Goal: Task Accomplishment & Management: Use online tool/utility

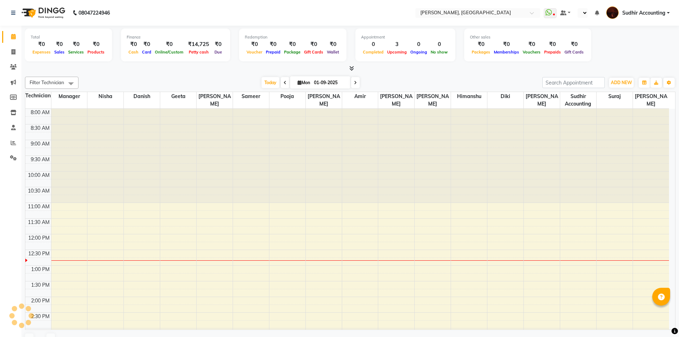
select select "en"
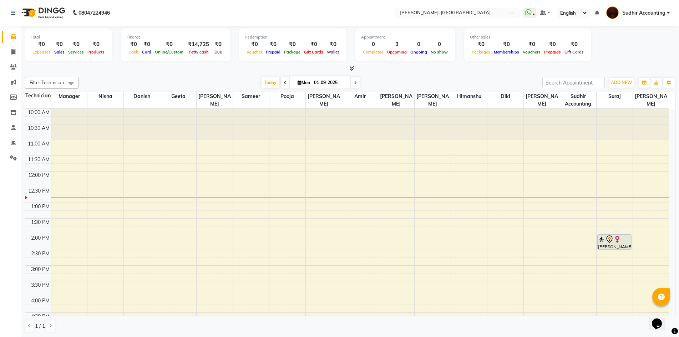
click at [19, 12] on img at bounding box center [42, 13] width 49 height 20
click at [16, 13] on link at bounding box center [14, 13] width 7 height 20
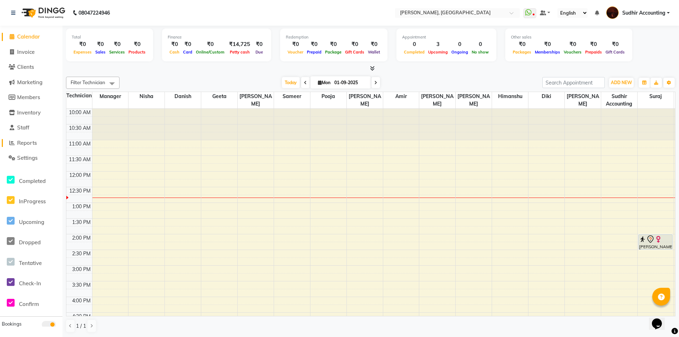
click at [29, 145] on span "Reports" at bounding box center [27, 143] width 20 height 7
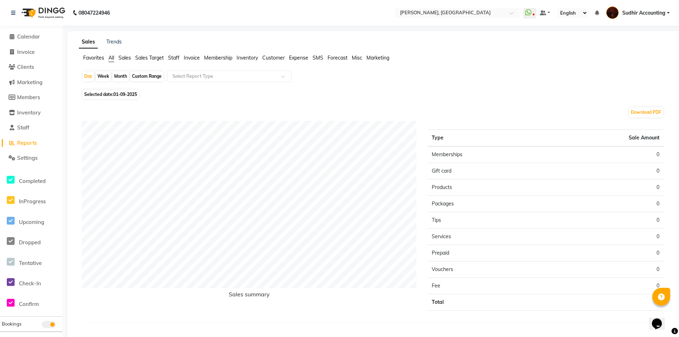
click at [143, 79] on div "Custom Range" at bounding box center [146, 76] width 33 height 10
select select "9"
select select "2025"
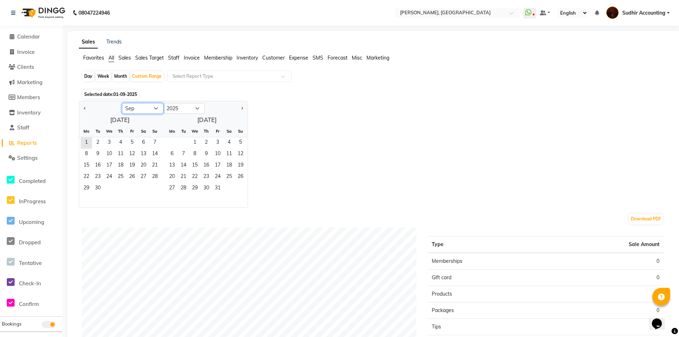
click at [148, 108] on select "Jan Feb Mar Apr May Jun [DATE] Aug Sep Oct Nov Dec" at bounding box center [142, 108] width 41 height 11
select select "8"
click at [122, 103] on select "Jan Feb Mar Apr May Jun [DATE] Aug Sep Oct Nov Dec" at bounding box center [142, 108] width 41 height 11
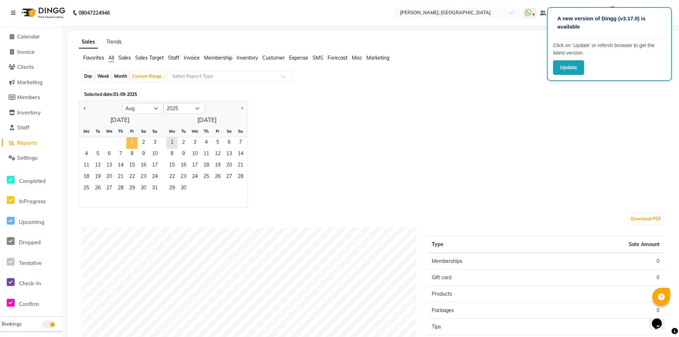
click at [131, 145] on span "1" at bounding box center [131, 142] width 11 height 11
click at [154, 189] on span "31" at bounding box center [154, 188] width 11 height 11
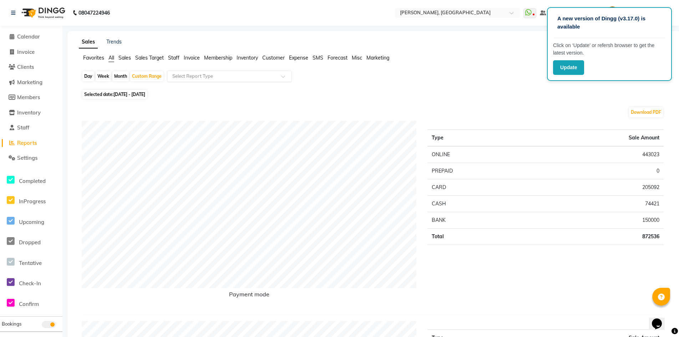
click at [242, 76] on input "text" at bounding box center [222, 76] width 103 height 7
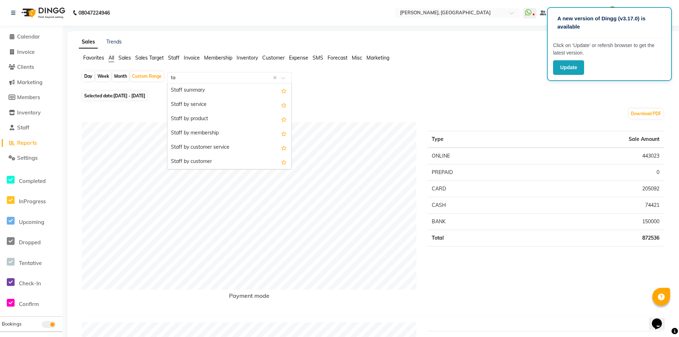
type input "tax"
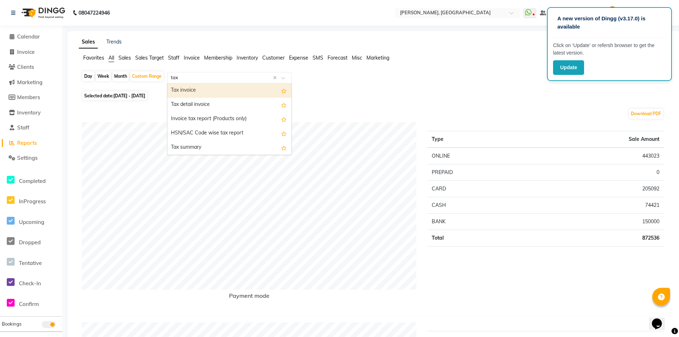
click at [226, 89] on div "Tax invoice" at bounding box center [229, 90] width 124 height 14
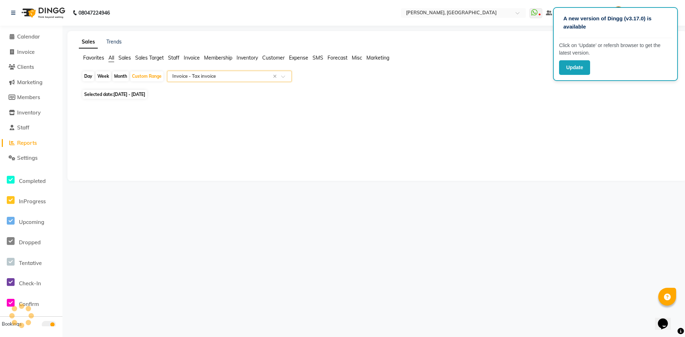
select select "full_report"
select select "csv"
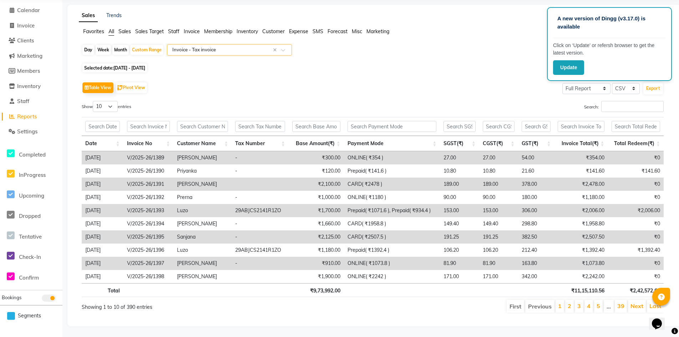
scroll to position [32, 0]
click at [381, 101] on div "Search:" at bounding box center [521, 108] width 286 height 14
click at [573, 66] on button "Update" at bounding box center [568, 67] width 31 height 15
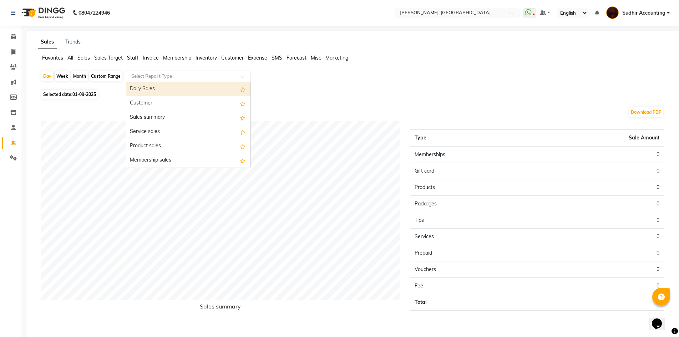
click at [159, 79] on input "text" at bounding box center [181, 76] width 103 height 7
type input "tax"
click at [168, 90] on div "Tax invoice" at bounding box center [188, 90] width 124 height 14
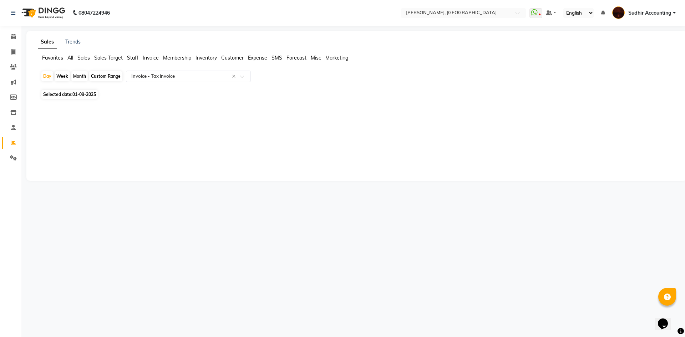
click at [109, 78] on div "Custom Range" at bounding box center [105, 76] width 33 height 10
select select "9"
select select "2025"
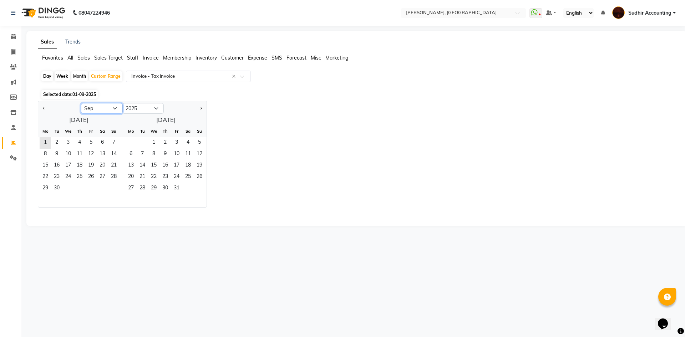
click at [102, 107] on select "Jan Feb Mar Apr May Jun [DATE] Aug Sep Oct Nov Dec" at bounding box center [101, 108] width 41 height 11
select select "8"
click at [81, 103] on select "Jan Feb Mar Apr May Jun [DATE] Aug Sep Oct Nov Dec" at bounding box center [101, 108] width 41 height 11
click at [96, 145] on span "1" at bounding box center [90, 142] width 11 height 11
click at [117, 188] on span "31" at bounding box center [113, 188] width 11 height 11
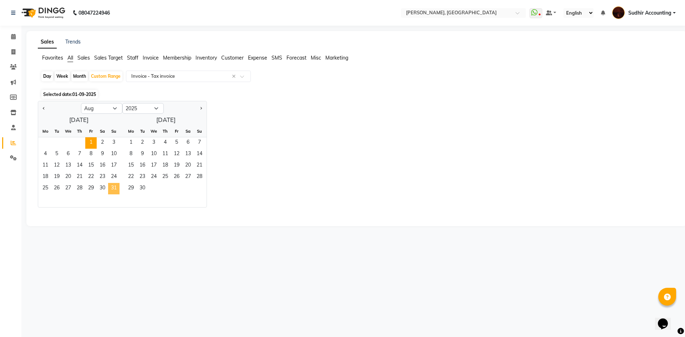
select select "full_report"
select select "csv"
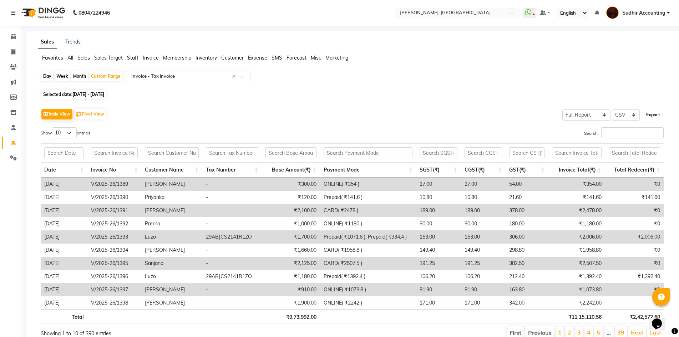
click at [649, 114] on button "Export" at bounding box center [653, 115] width 20 height 12
